Goal: Use online tool/utility: Utilize a website feature to perform a specific function

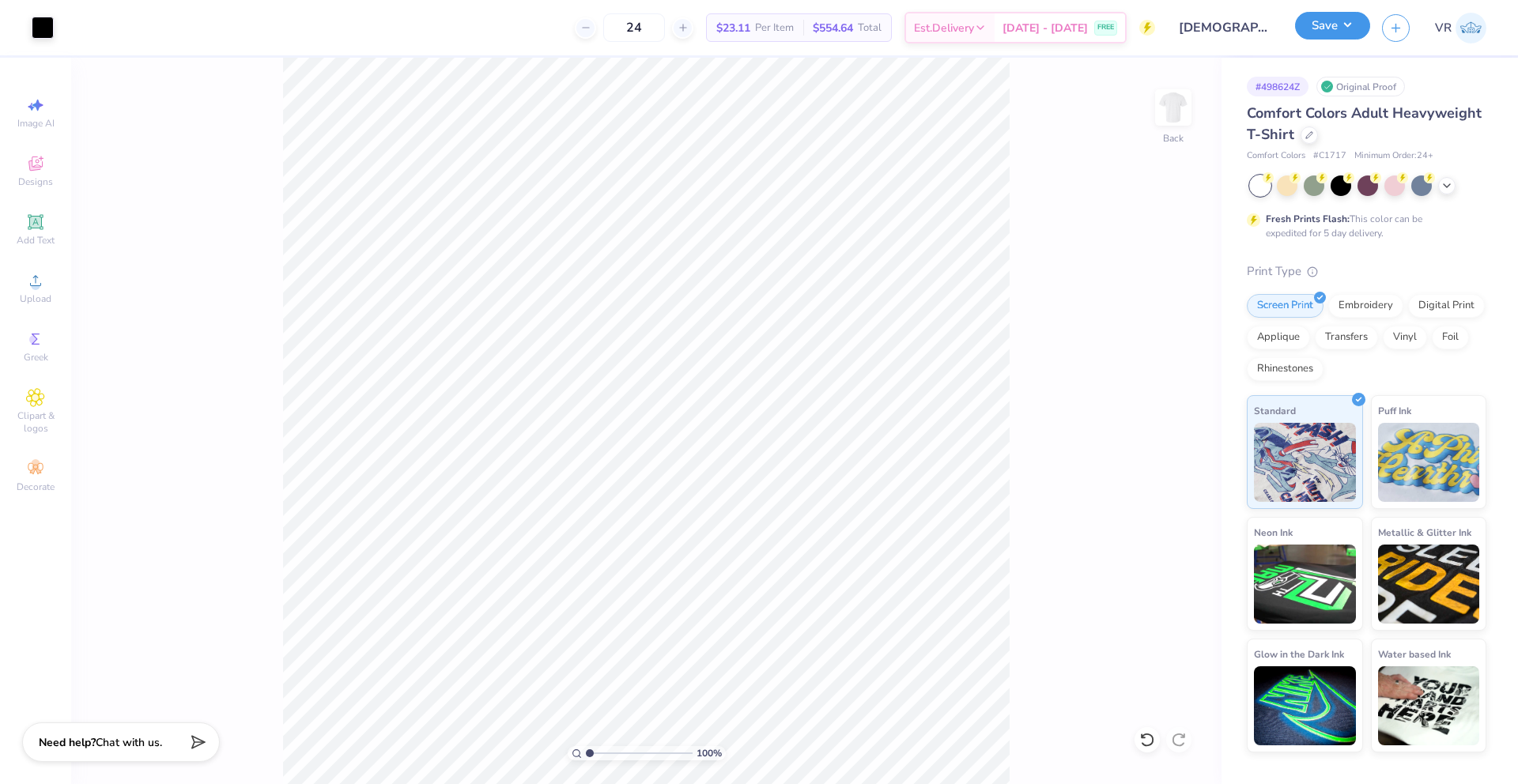
click at [1337, 19] on button "Save" at bounding box center [1332, 25] width 76 height 27
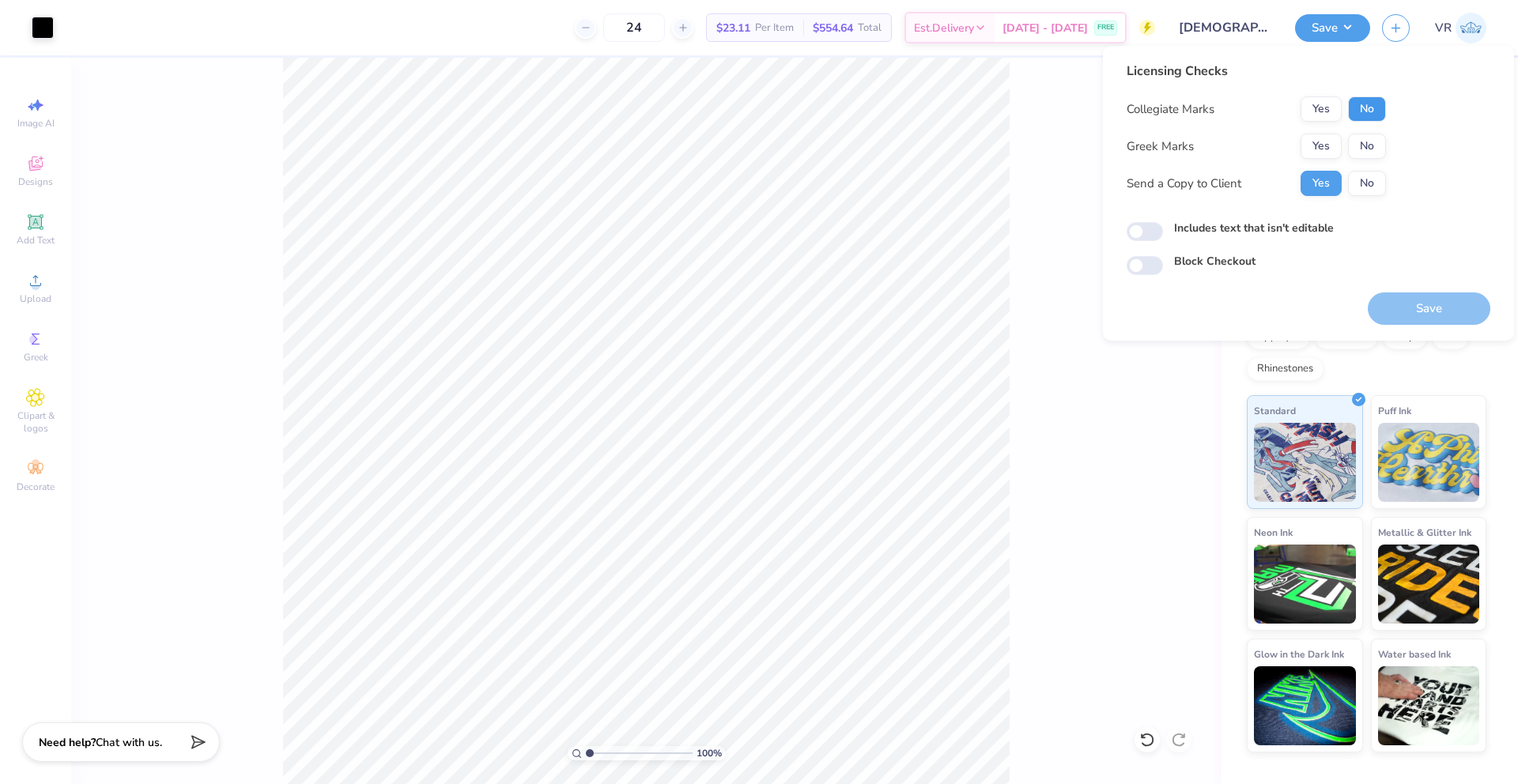
click at [1377, 116] on button "No" at bounding box center [1366, 109] width 38 height 25
click at [1327, 136] on button "Yes" at bounding box center [1321, 146] width 41 height 25
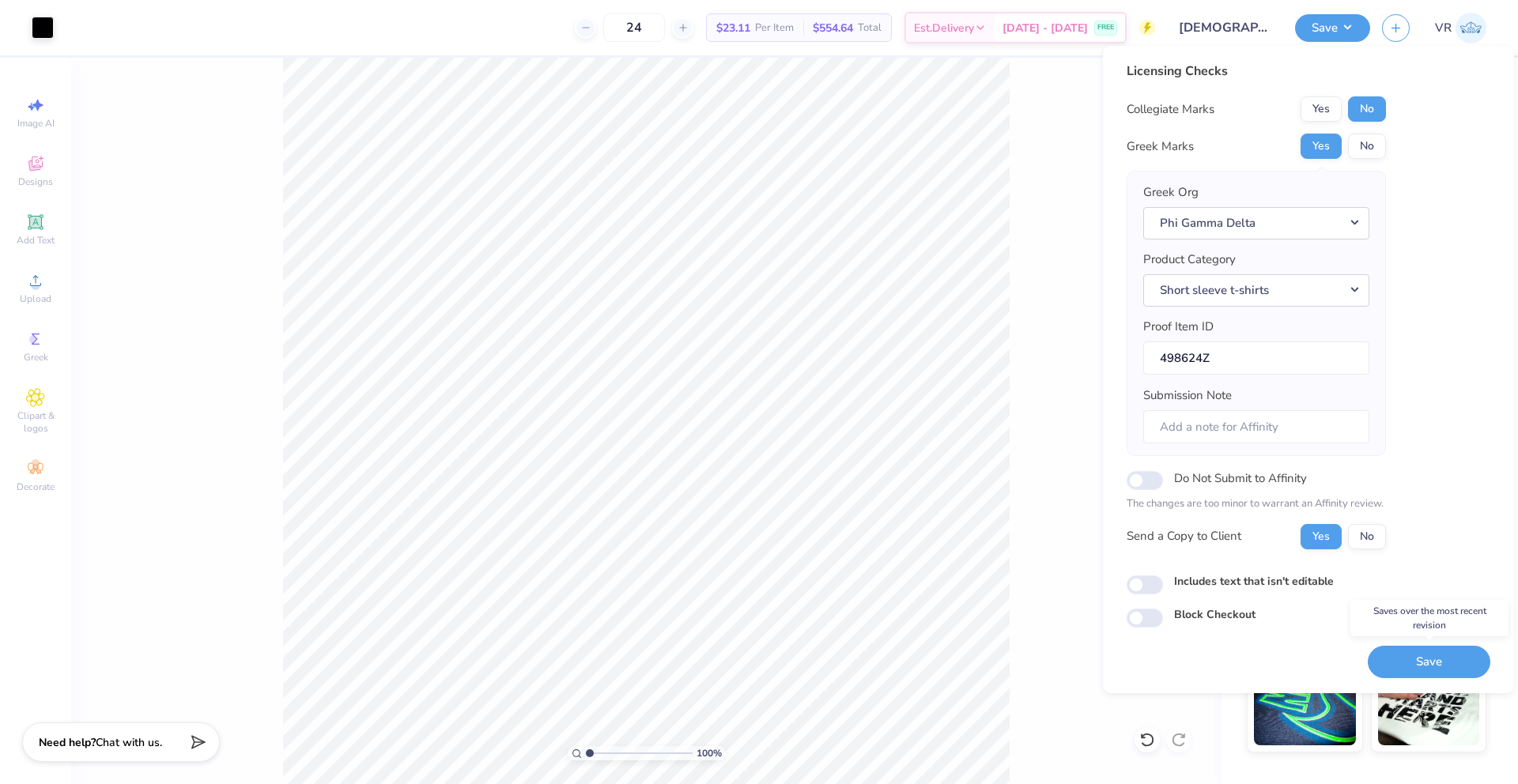
click at [1414, 649] on button "Save" at bounding box center [1429, 662] width 123 height 32
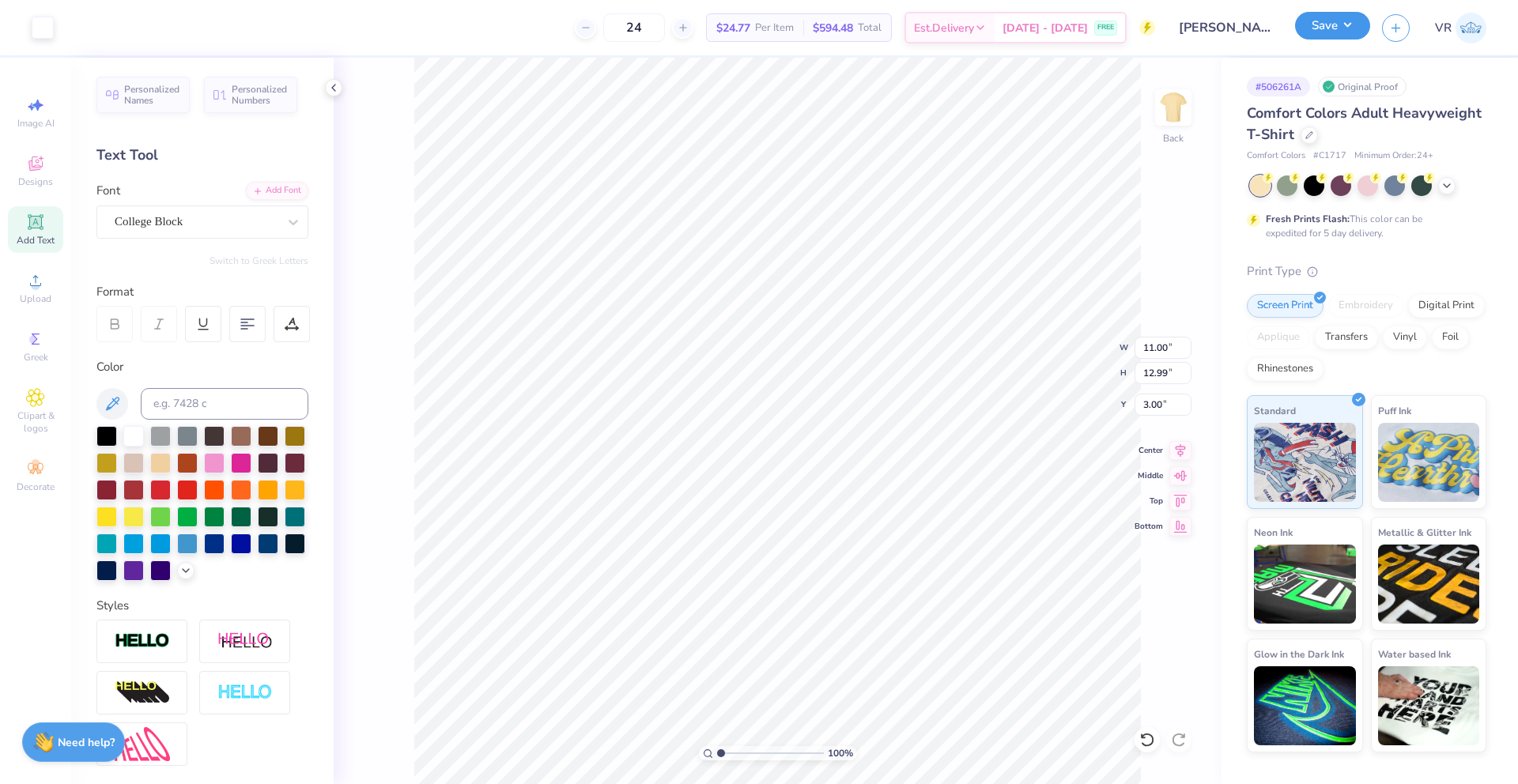
click at [1351, 33] on button "Save" at bounding box center [1332, 25] width 76 height 27
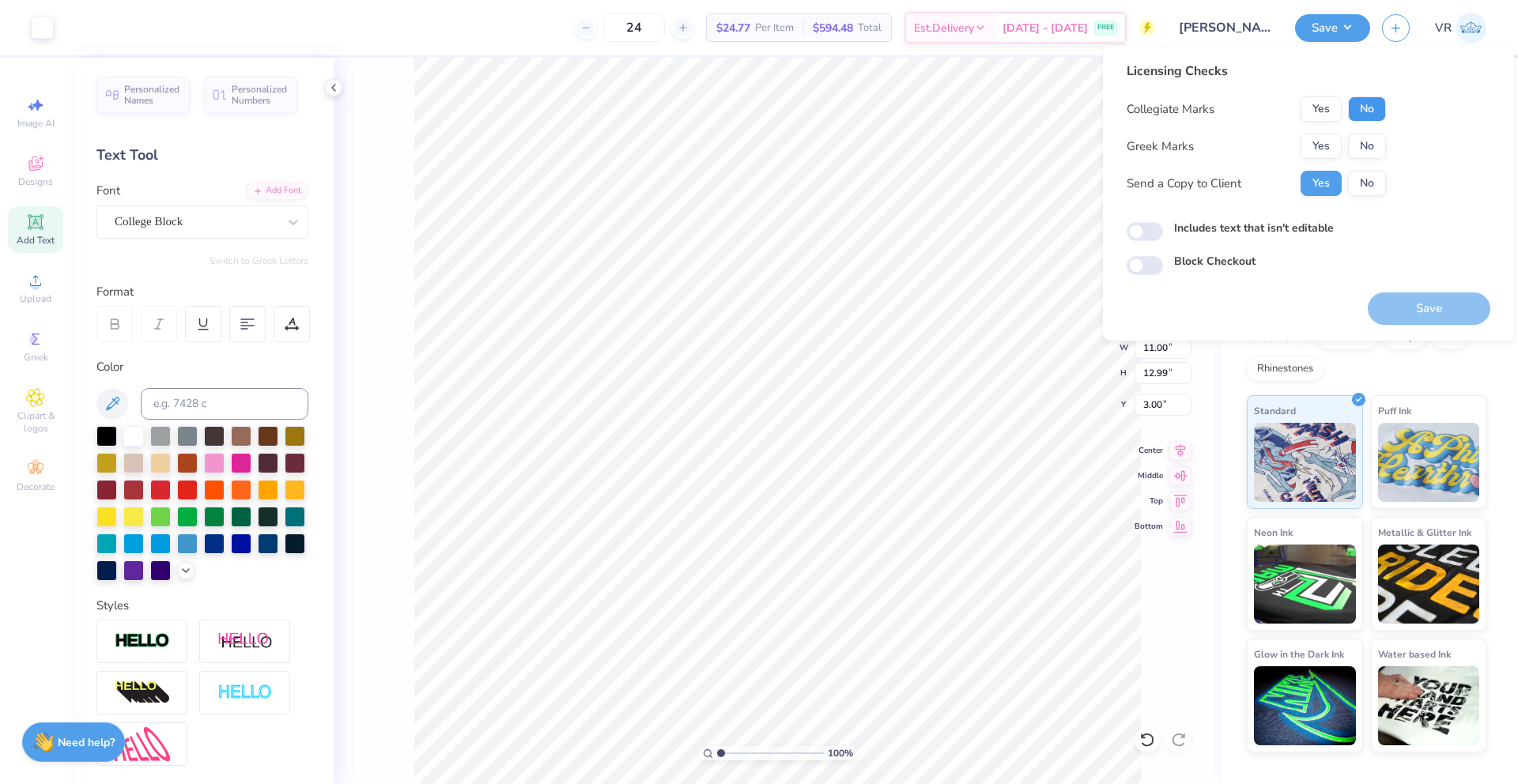
click at [1355, 106] on button "No" at bounding box center [1366, 109] width 38 height 25
click at [1327, 142] on button "Yes" at bounding box center [1321, 146] width 41 height 25
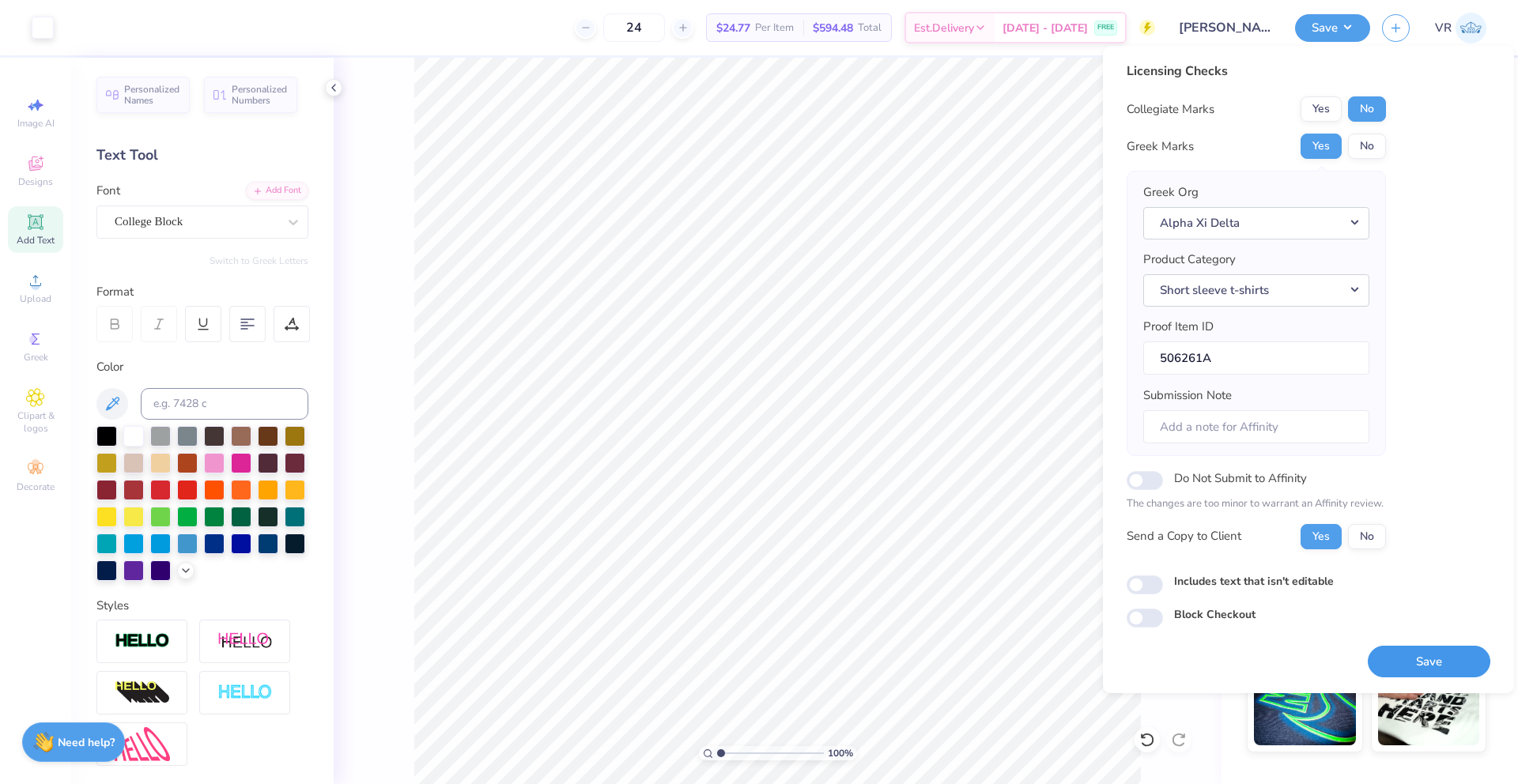
click at [1426, 662] on button "Save" at bounding box center [1429, 662] width 123 height 32
